Goal: Task Accomplishment & Management: Use online tool/utility

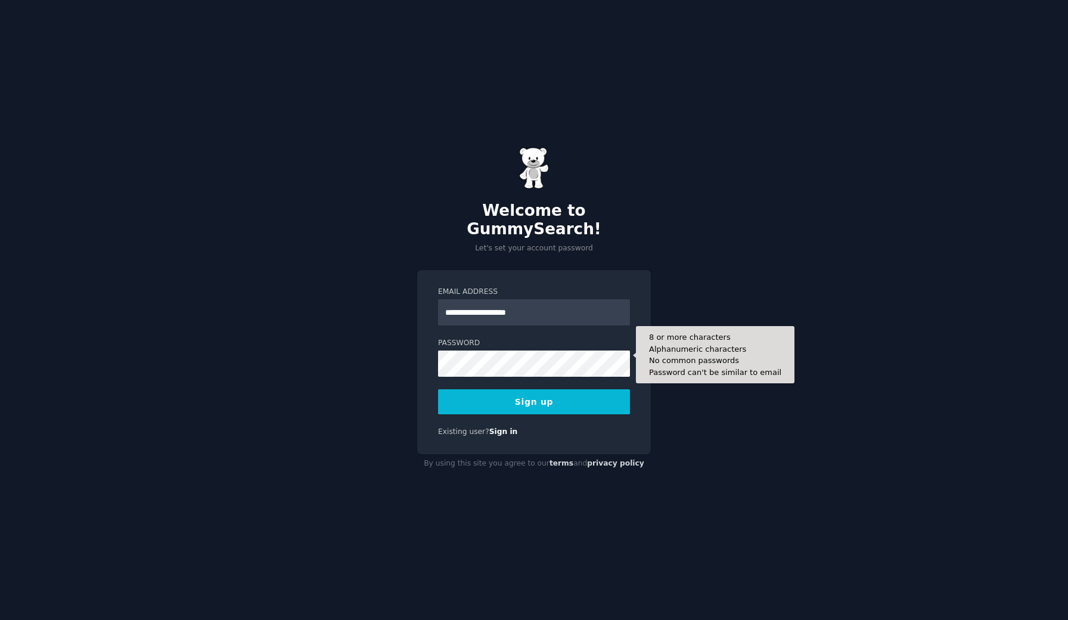
type input "**********"
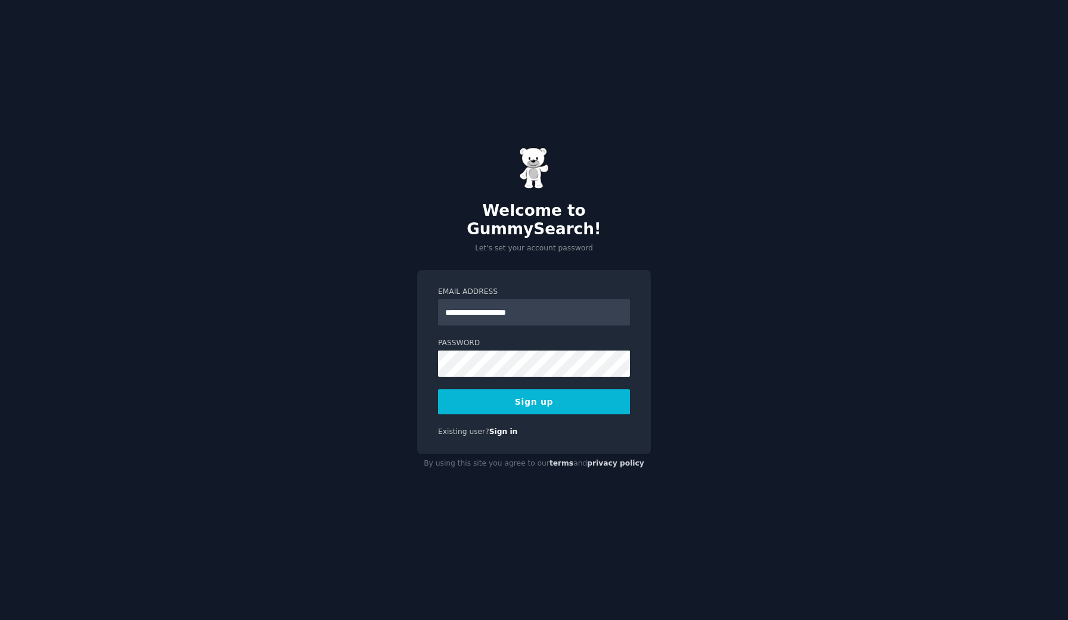
click at [523, 389] on button "Sign up" at bounding box center [534, 401] width 192 height 25
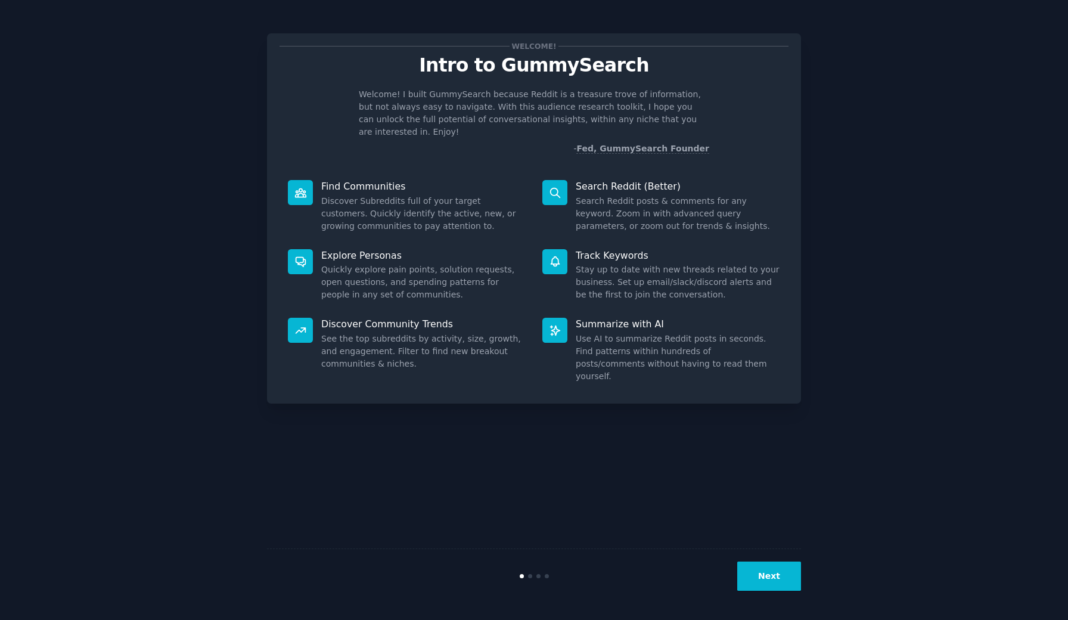
click at [785, 578] on button "Next" at bounding box center [769, 575] width 64 height 29
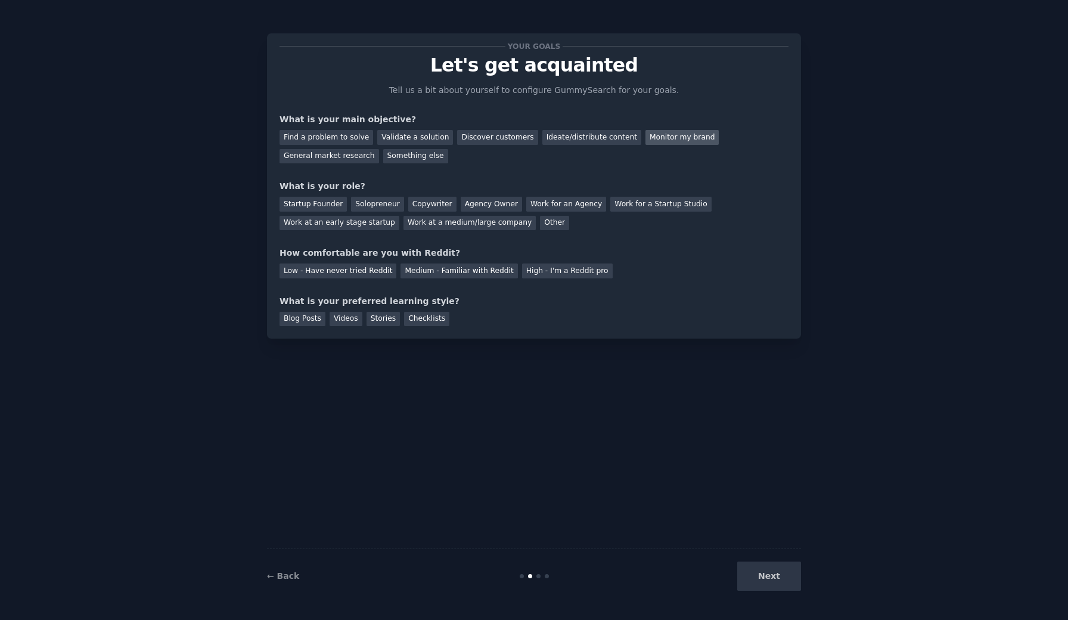
click at [645, 141] on div "Monitor my brand" at bounding box center [681, 137] width 73 height 15
click at [354, 161] on div "General market research" at bounding box center [329, 156] width 100 height 15
click at [491, 204] on div "Agency Owner" at bounding box center [491, 204] width 61 height 15
click at [527, 276] on div "Your goals Let's get acquainted Tell us a bit about yourself to configure Gummy…" at bounding box center [533, 186] width 509 height 280
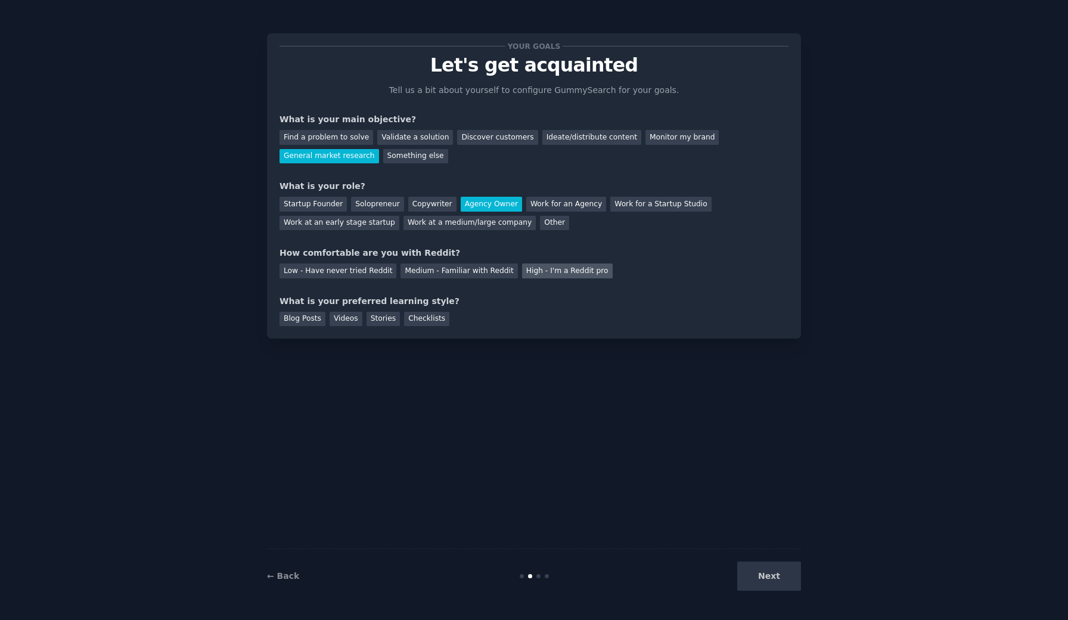
click at [529, 270] on div "High - I'm a Reddit pro" at bounding box center [567, 270] width 91 height 15
click at [317, 324] on div "Blog Posts" at bounding box center [302, 319] width 46 height 15
click at [421, 314] on div "Checklists" at bounding box center [426, 319] width 45 height 15
click at [769, 590] on div "← Back Next" at bounding box center [534, 575] width 534 height 55
click at [766, 572] on button "Next" at bounding box center [769, 575] width 64 height 29
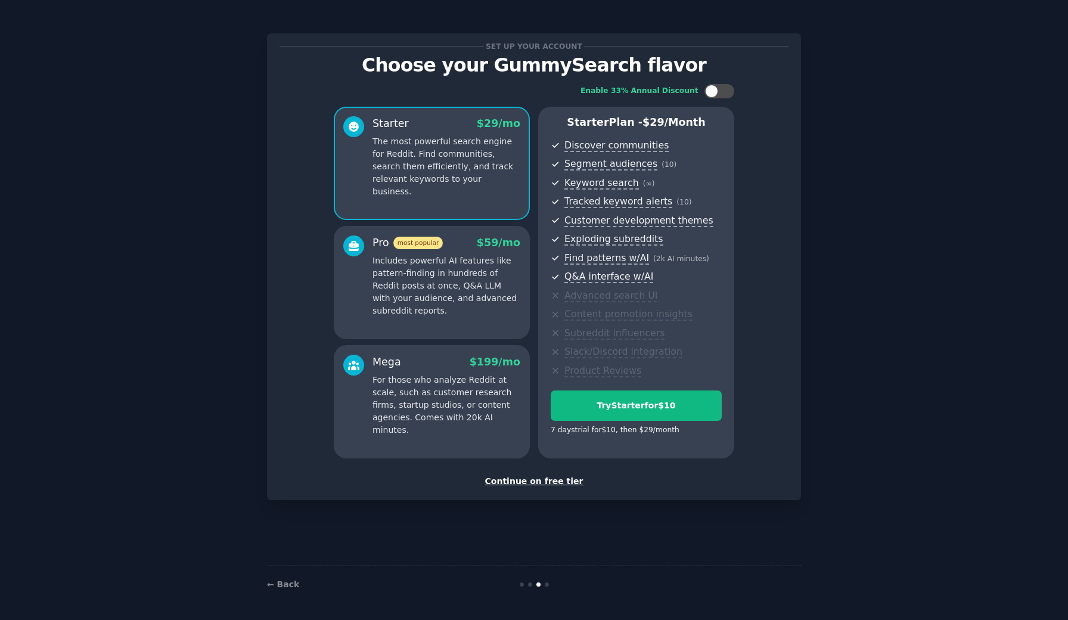
click at [547, 483] on div "Continue on free tier" at bounding box center [533, 481] width 509 height 13
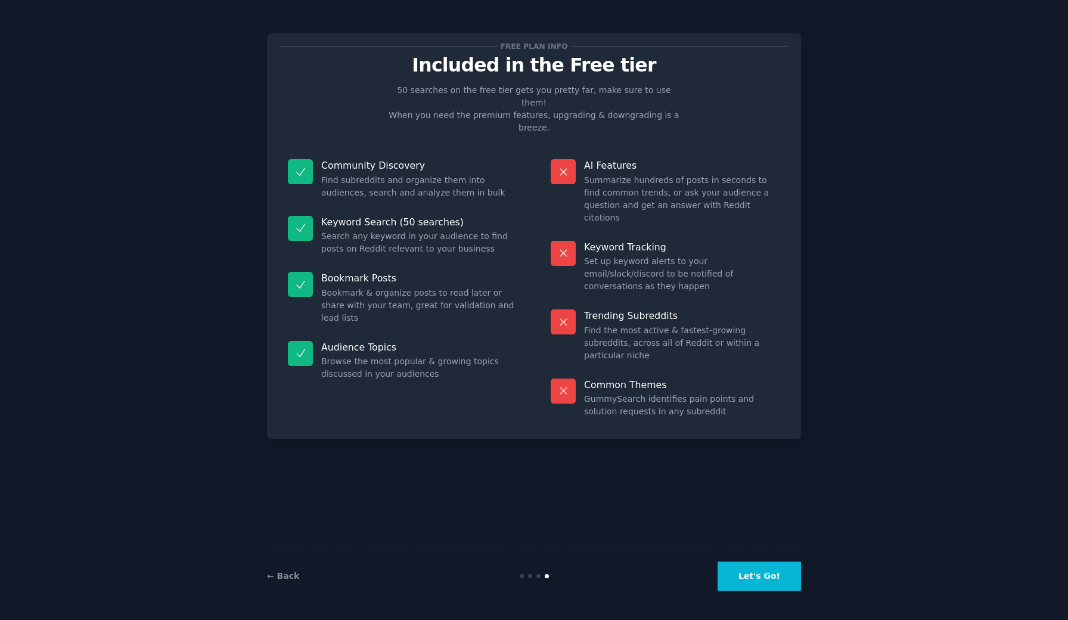
click at [747, 578] on button "Let's Go!" at bounding box center [758, 575] width 83 height 29
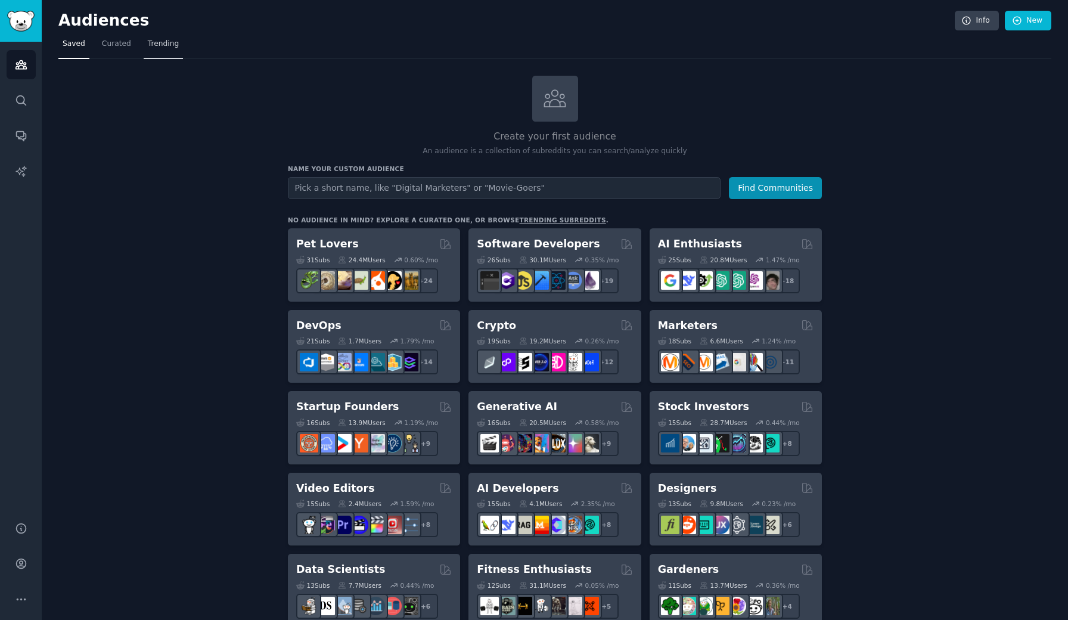
click at [150, 43] on span "Trending" at bounding box center [163, 44] width 31 height 11
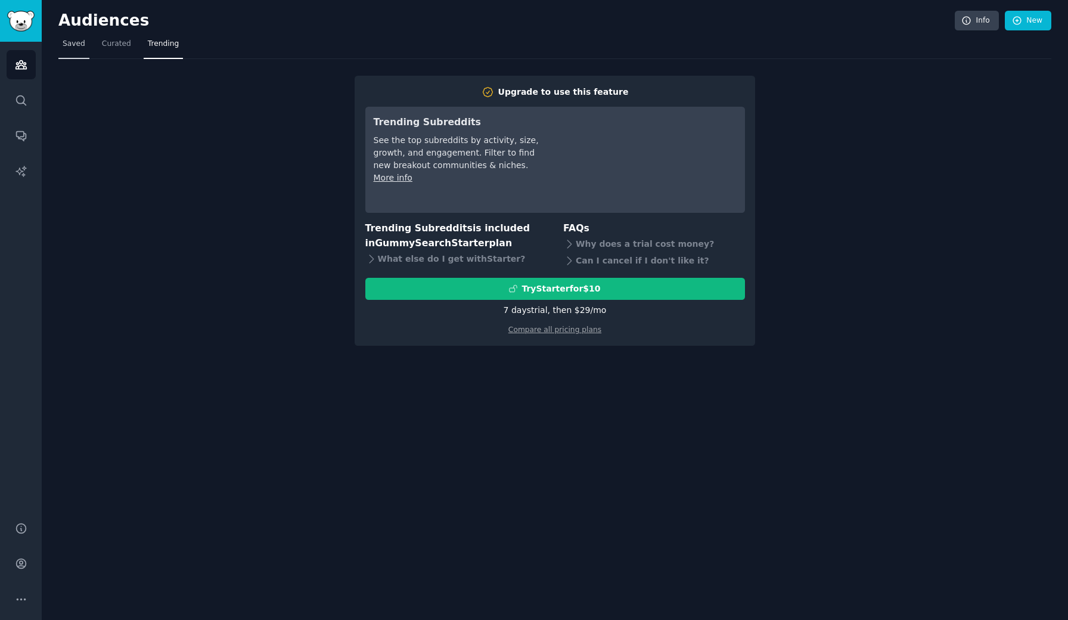
click at [76, 54] on link "Saved" at bounding box center [73, 47] width 31 height 24
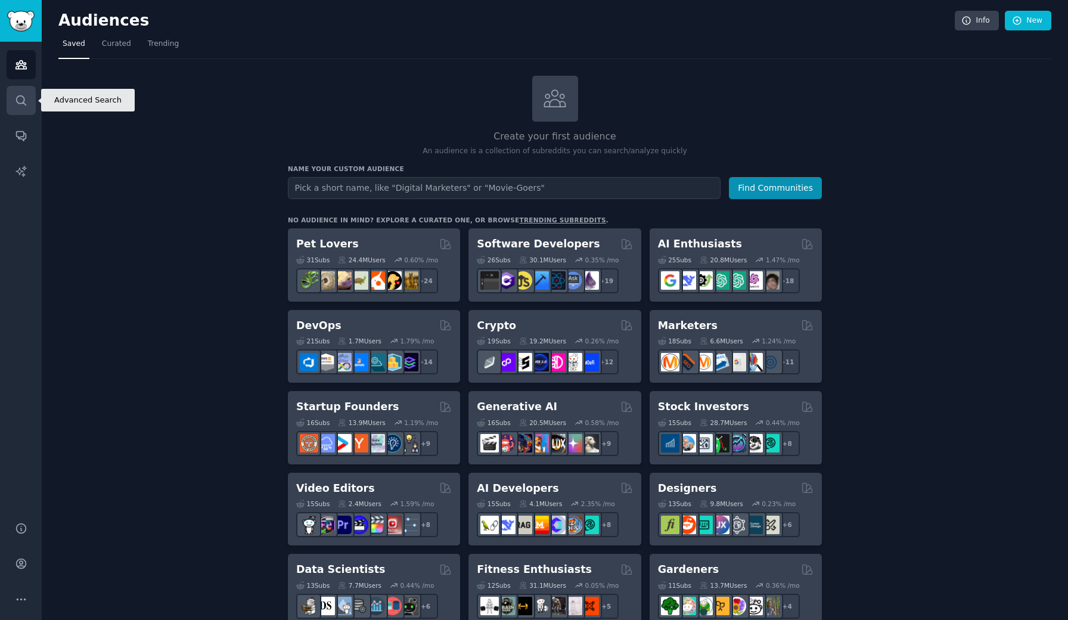
click at [19, 100] on icon "Sidebar" at bounding box center [21, 100] width 13 height 13
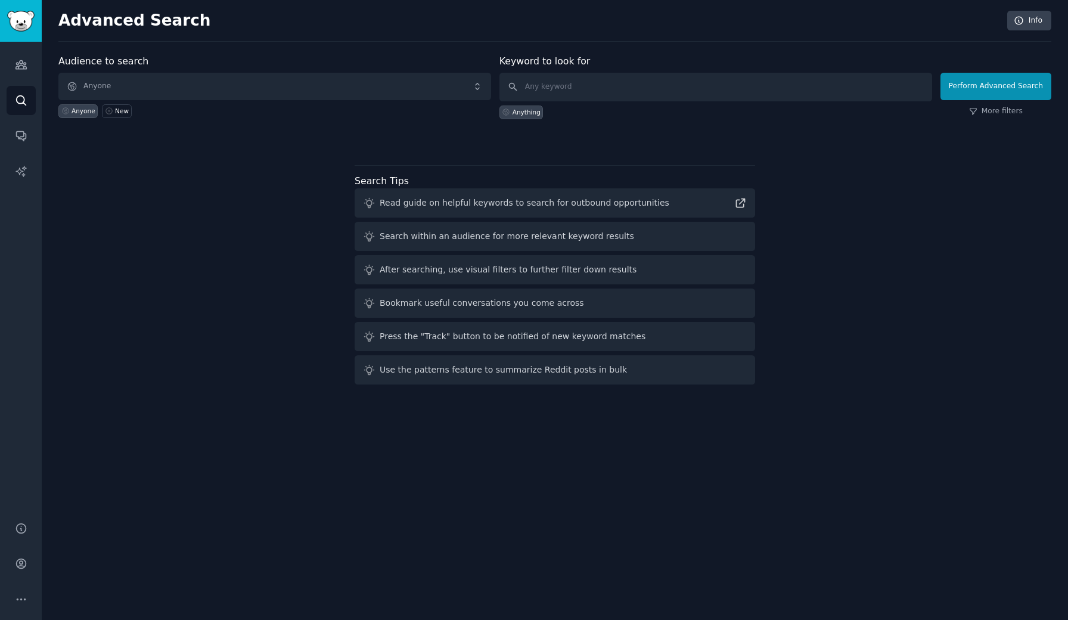
click at [125, 92] on span "Anyone" at bounding box center [274, 86] width 433 height 27
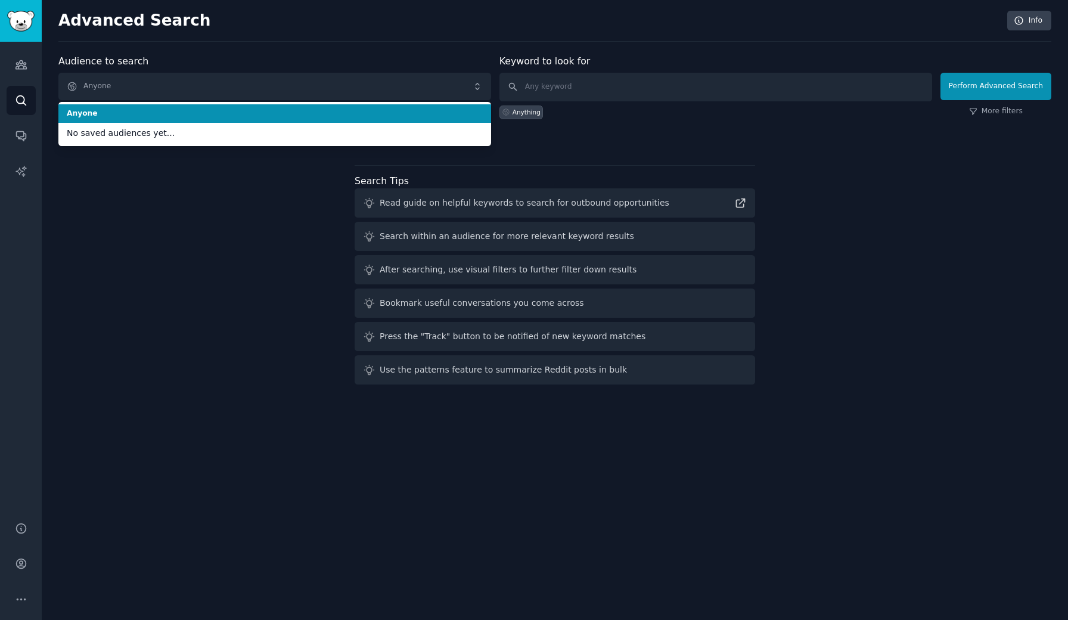
click at [125, 92] on span "Anyone" at bounding box center [274, 86] width 433 height 27
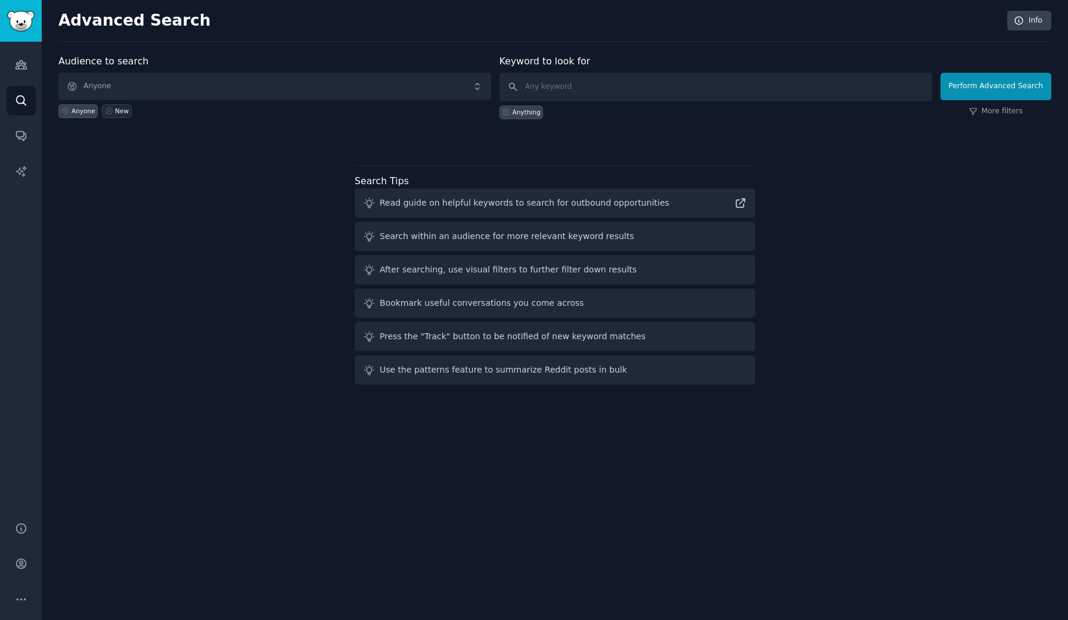
click at [107, 108] on icon at bounding box center [109, 111] width 8 height 8
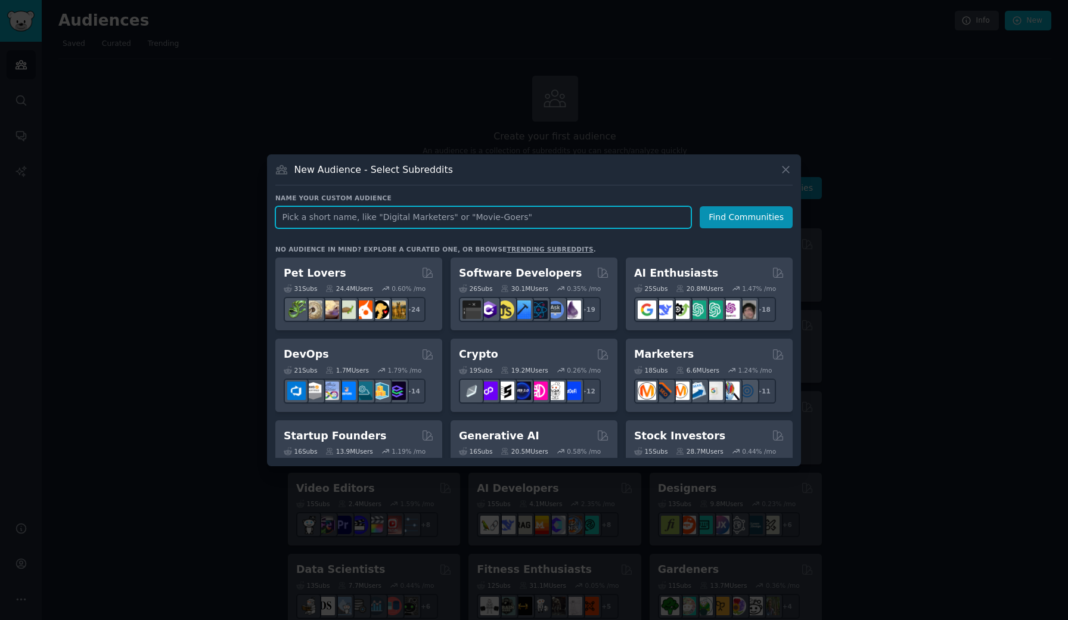
click at [329, 220] on input "text" at bounding box center [483, 217] width 416 height 22
type input "boob"
click at [748, 217] on button "Find Communities" at bounding box center [746, 217] width 93 height 22
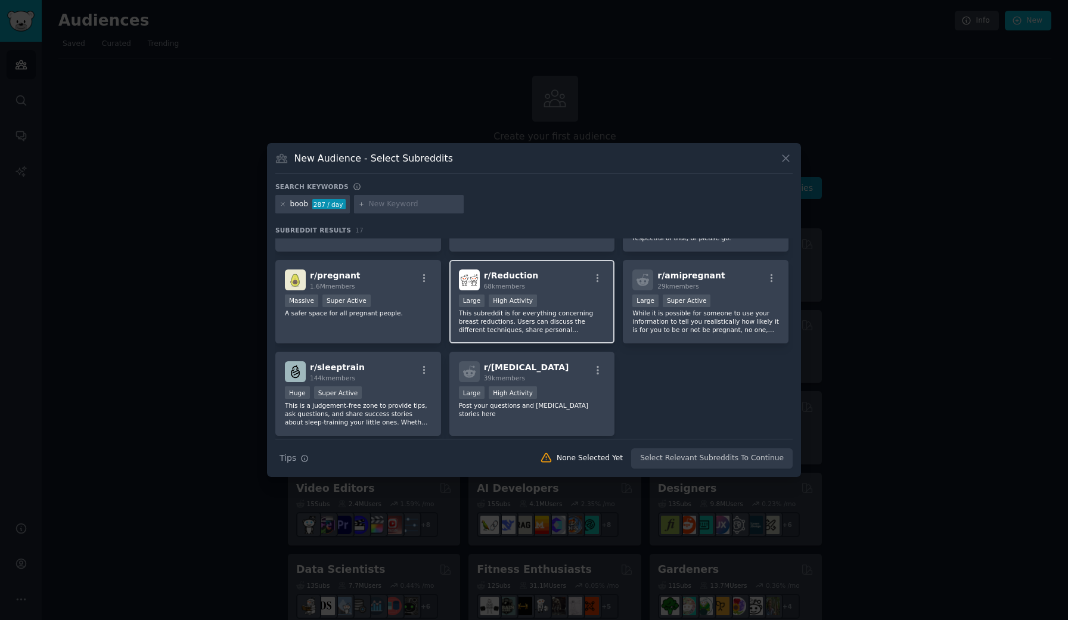
scroll to position [334, 0]
click at [787, 160] on icon at bounding box center [785, 158] width 7 height 7
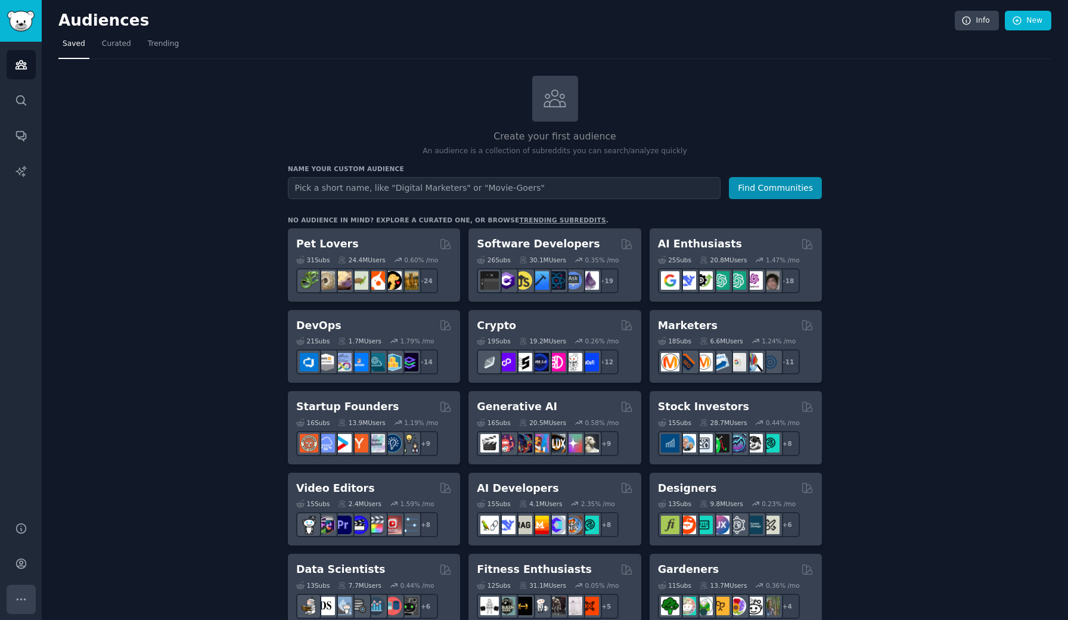
click at [16, 598] on icon "Sidebar" at bounding box center [21, 599] width 13 height 13
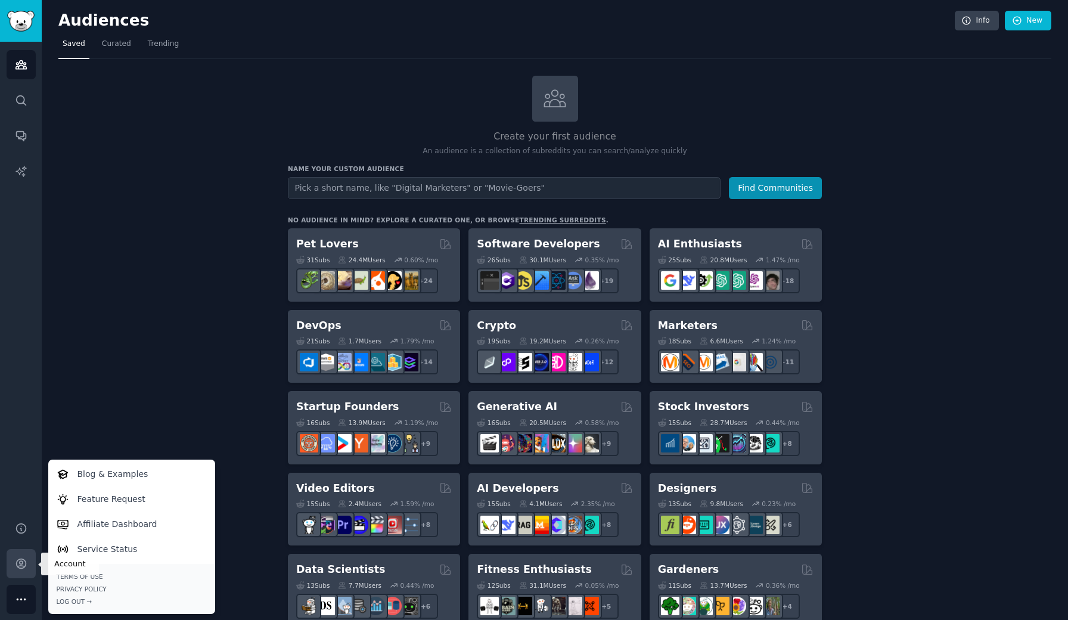
click at [19, 566] on icon "Sidebar" at bounding box center [21, 564] width 10 height 10
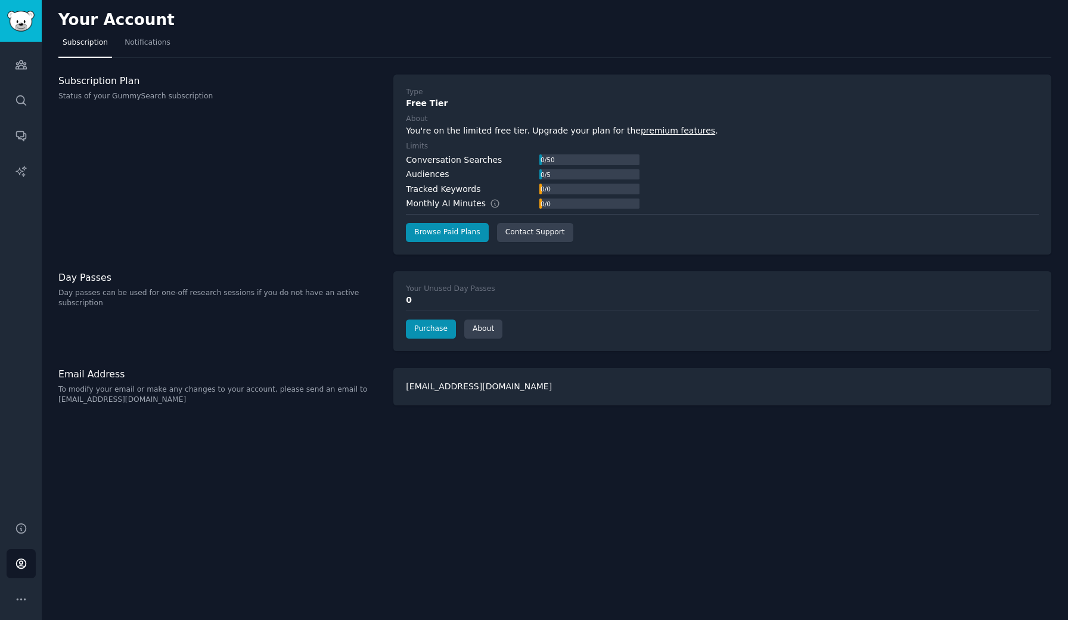
click at [193, 219] on div "Subscription Plan Status of your GummySearch subscription" at bounding box center [219, 164] width 322 height 180
drag, startPoint x: 184, startPoint y: 217, endPoint x: 181, endPoint y: 223, distance: 7.2
click at [181, 223] on div "Subscription Plan Status of your GummySearch subscription" at bounding box center [219, 164] width 322 height 180
click at [19, 73] on link "Audiences" at bounding box center [21, 64] width 29 height 29
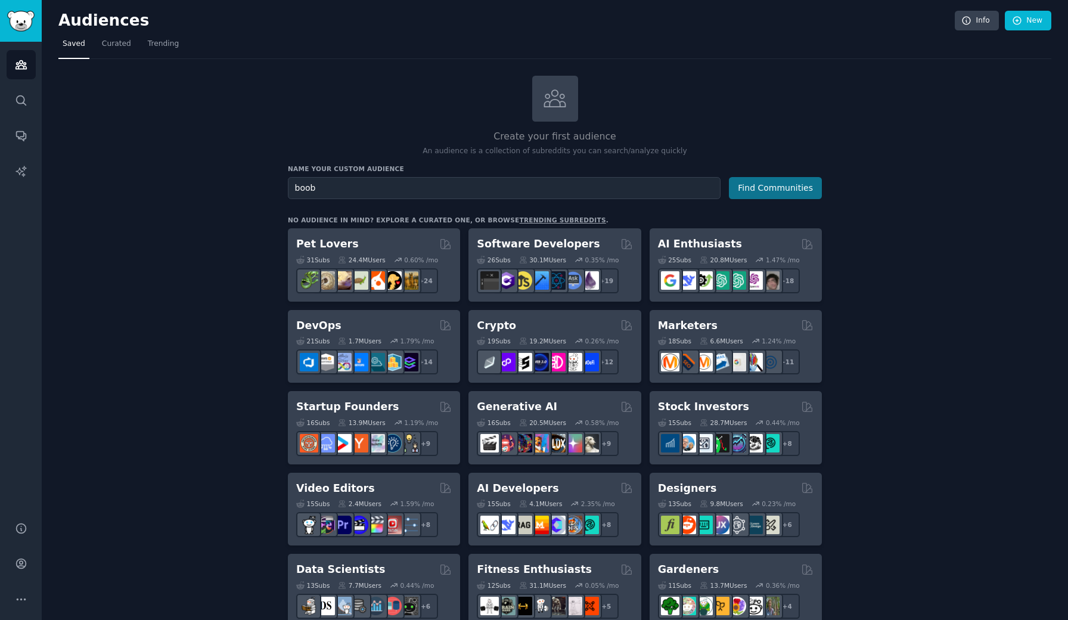
type input "boob"
click at [773, 189] on button "Find Communities" at bounding box center [775, 188] width 93 height 22
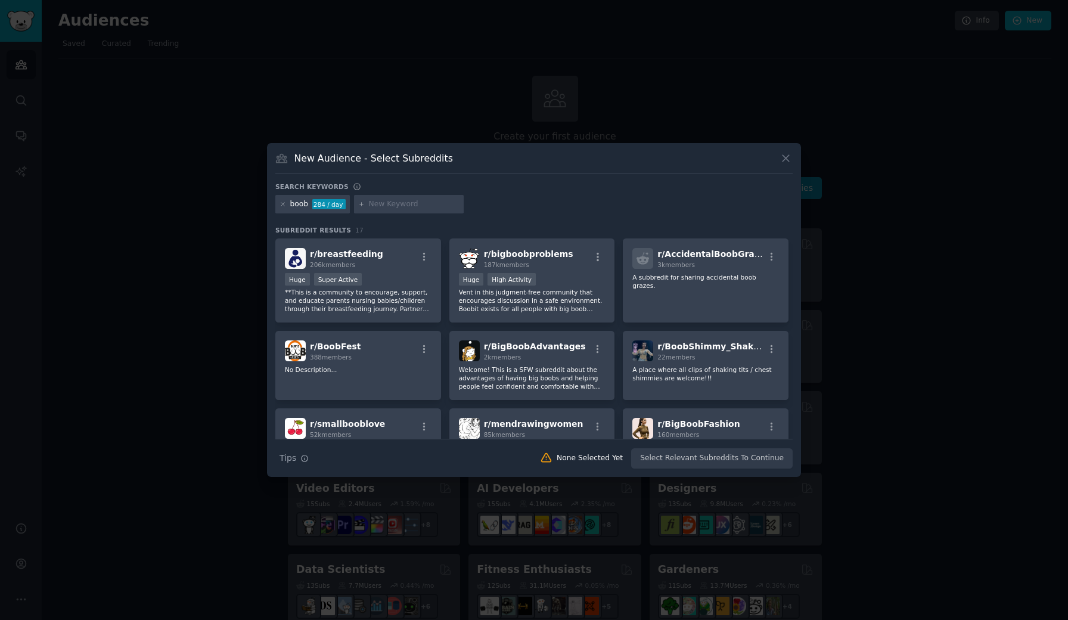
click at [783, 158] on icon at bounding box center [785, 158] width 13 height 13
